Goal: Transaction & Acquisition: Book appointment/travel/reservation

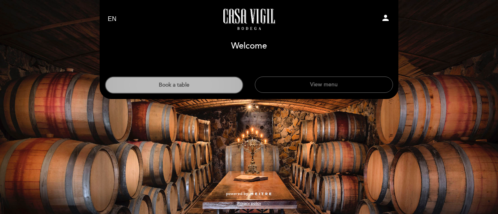
click at [202, 84] on button "Book a table" at bounding box center [174, 85] width 138 height 17
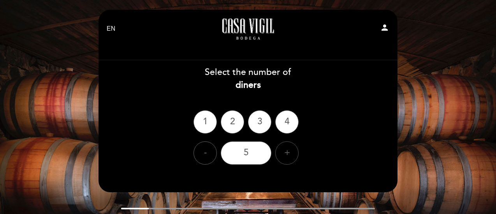
click at [292, 151] on div "+" at bounding box center [286, 153] width 23 height 23
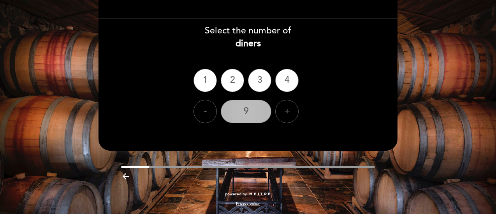
click at [250, 114] on div "9" at bounding box center [246, 111] width 51 height 23
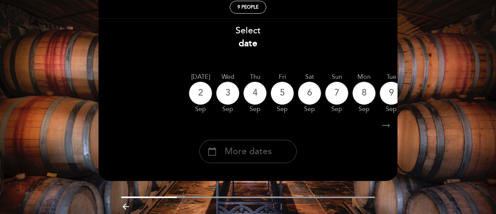
click at [233, 153] on span "More dates" at bounding box center [248, 152] width 47 height 13
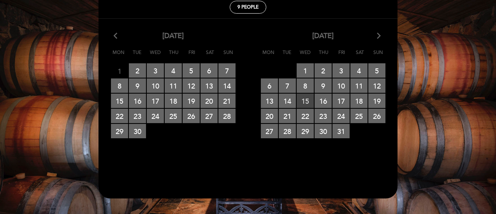
click at [303, 103] on span "15 RESERVATIONS AVAILABLE" at bounding box center [305, 101] width 17 height 14
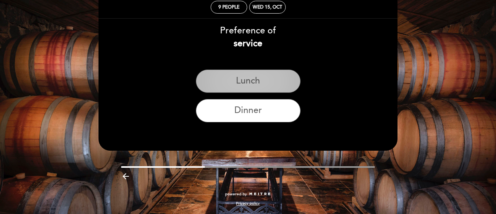
click at [265, 78] on button "Lunch" at bounding box center [248, 81] width 105 height 23
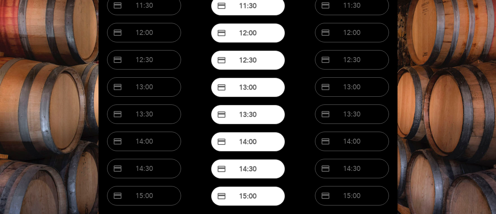
scroll to position [116, 0]
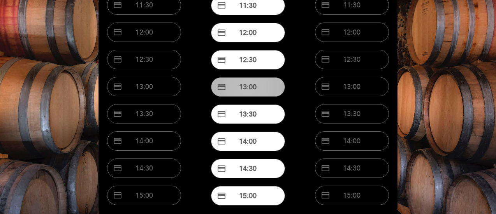
click at [276, 88] on button "credit_card 13:00" at bounding box center [248, 86] width 74 height 19
